Goal: Task Accomplishment & Management: Manage account settings

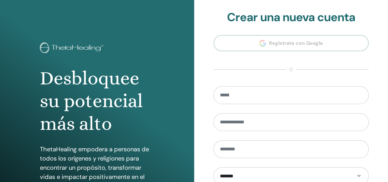
scroll to position [112, 0]
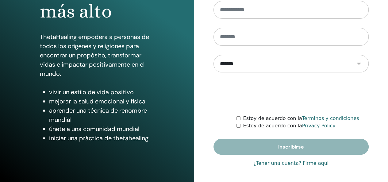
click at [310, 165] on link "¿Tener una cuenta? Firme aquí" at bounding box center [290, 162] width 75 height 7
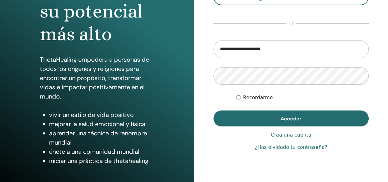
scroll to position [98, 0]
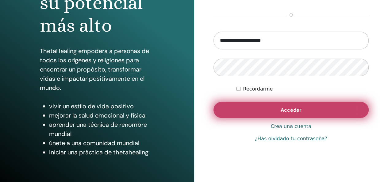
click at [271, 107] on button "Acceder" at bounding box center [290, 110] width 155 height 16
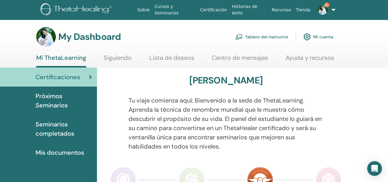
click at [267, 35] on link "Tablero del instructor" at bounding box center [261, 36] width 53 height 13
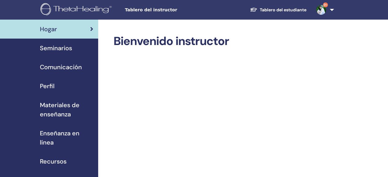
click at [70, 45] on span "Seminarios" at bounding box center [56, 48] width 32 height 9
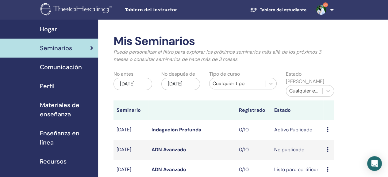
click at [176, 149] on link "ADN Avanzado" at bounding box center [168, 149] width 35 height 6
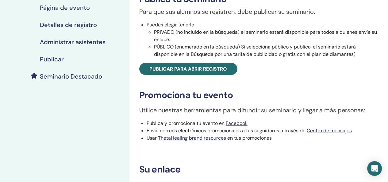
scroll to position [110, 0]
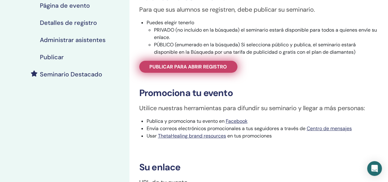
click at [199, 65] on span "Publicar para abrir registro" at bounding box center [188, 66] width 78 height 6
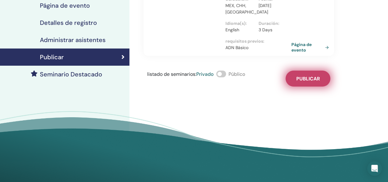
click at [315, 82] on span "Publicar" at bounding box center [308, 78] width 24 height 6
